Goal: Find specific page/section: Find specific page/section

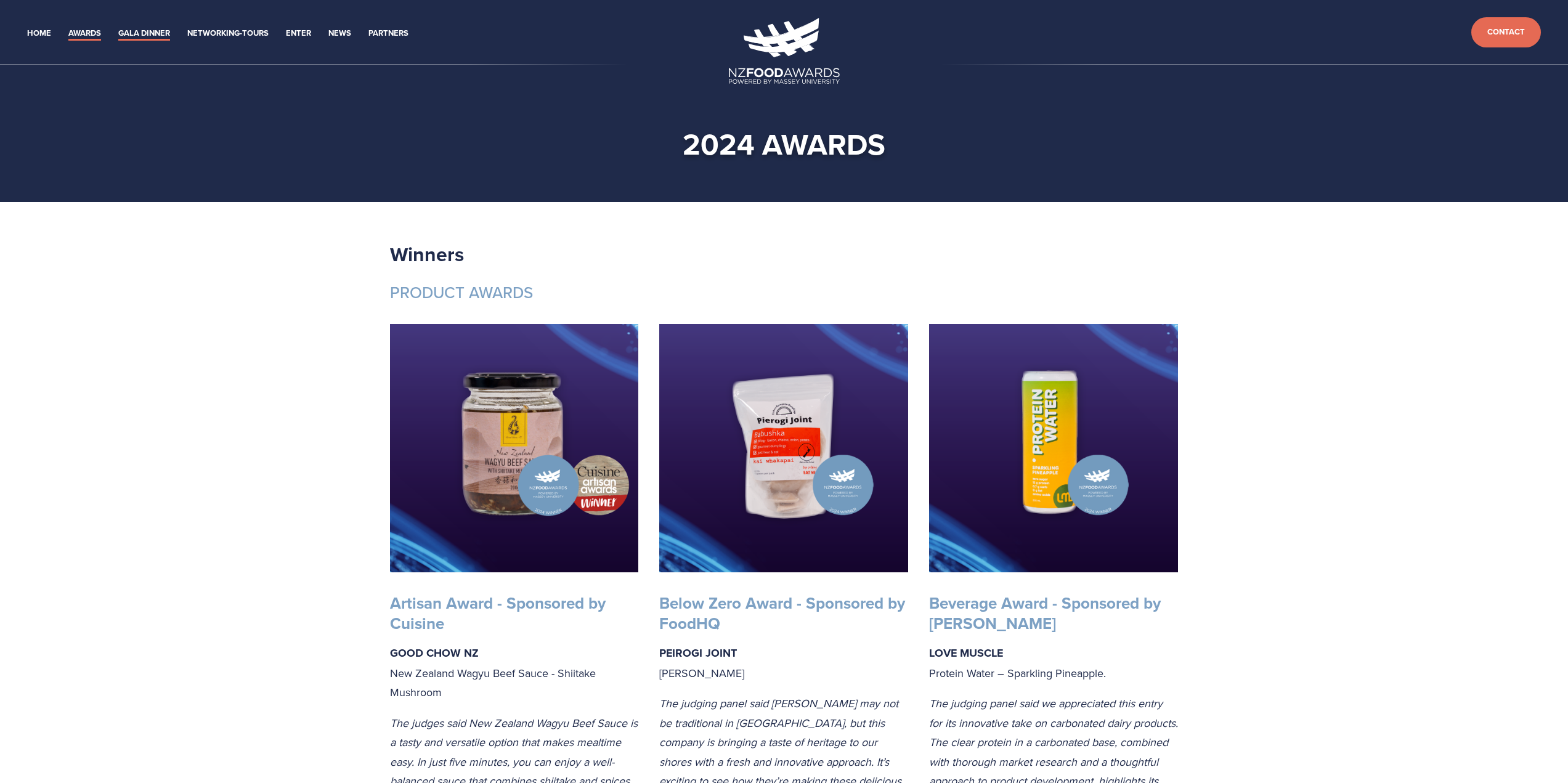
drag, startPoint x: 0, startPoint y: 0, endPoint x: 153, endPoint y: 30, distance: 155.9
click at [153, 30] on link "Gala Dinner" at bounding box center [144, 34] width 52 height 14
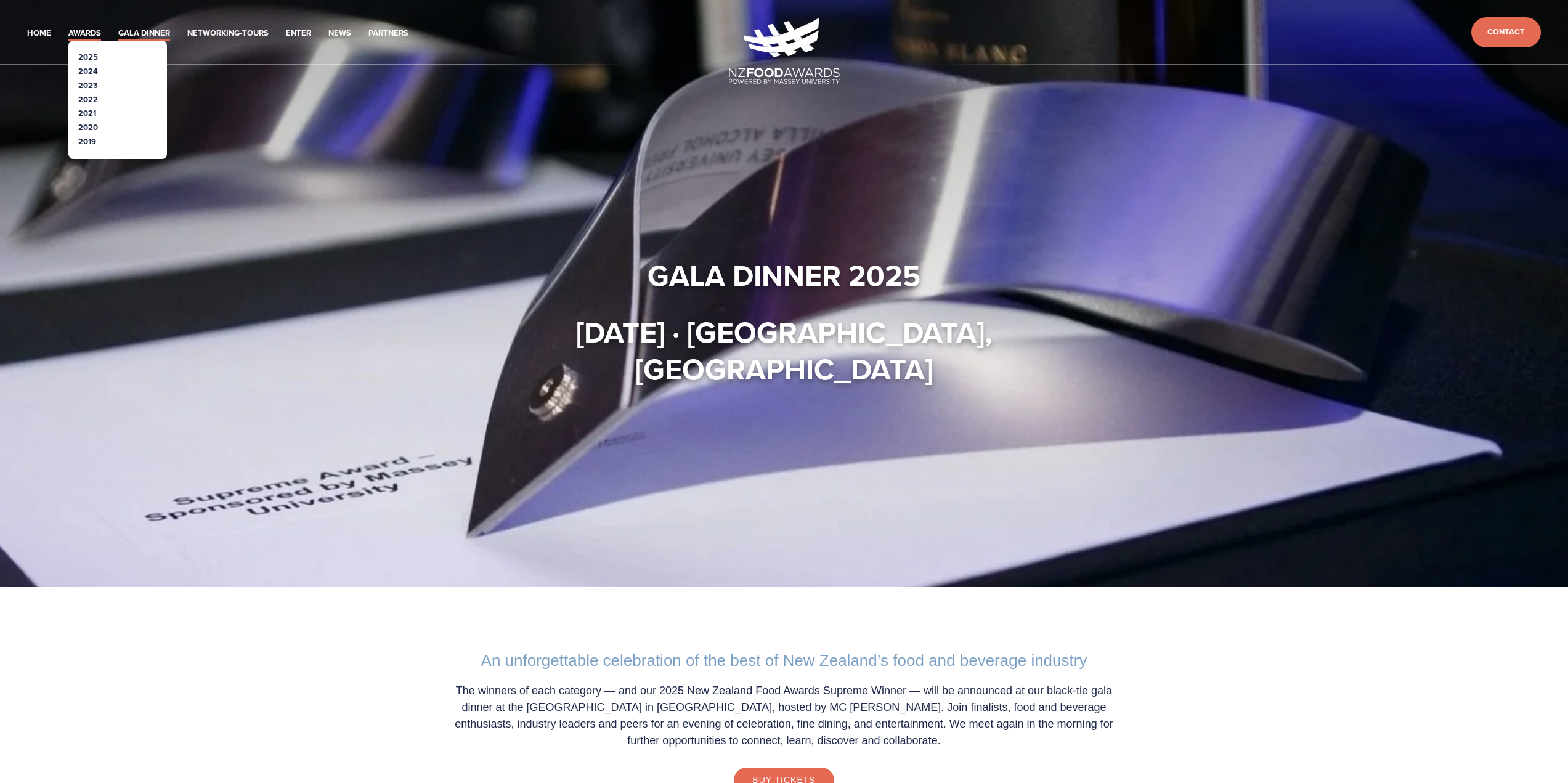
click at [96, 36] on link "Awards" at bounding box center [85, 34] width 33 height 14
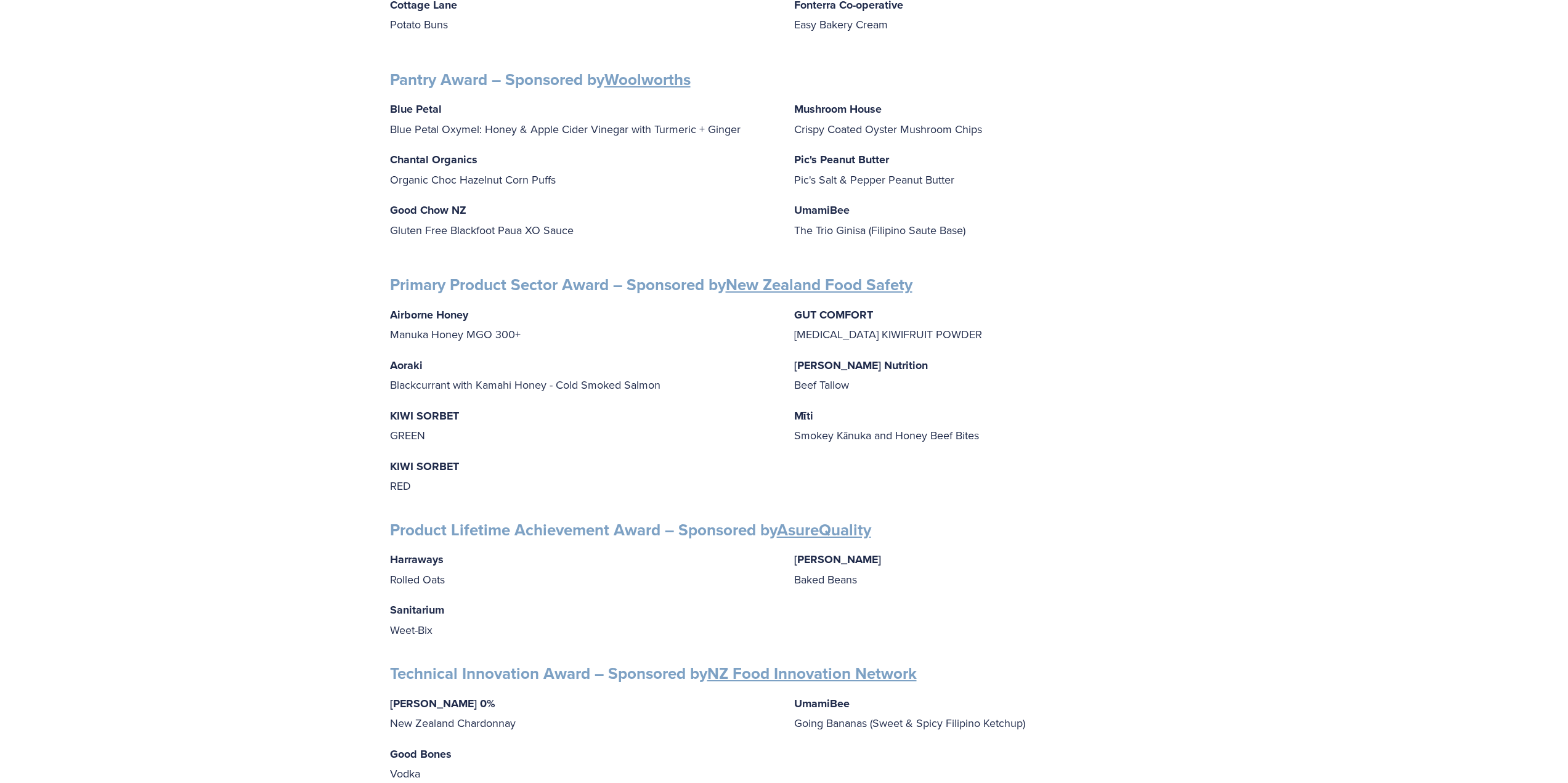
scroll to position [1541, 0]
